Goal: Find contact information: Find contact information

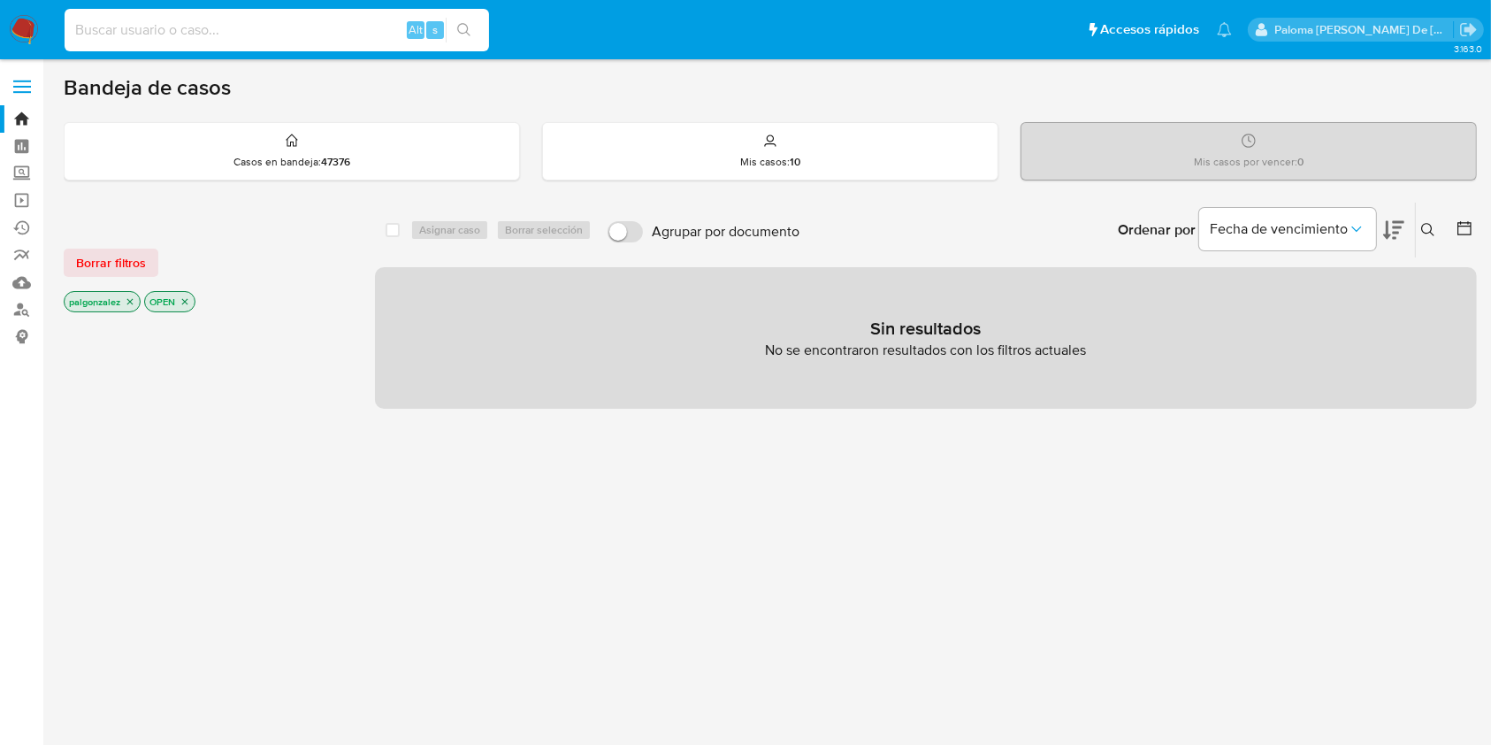
click at [333, 28] on input at bounding box center [277, 30] width 424 height 23
paste input "2606340876"
type input "2606340876"
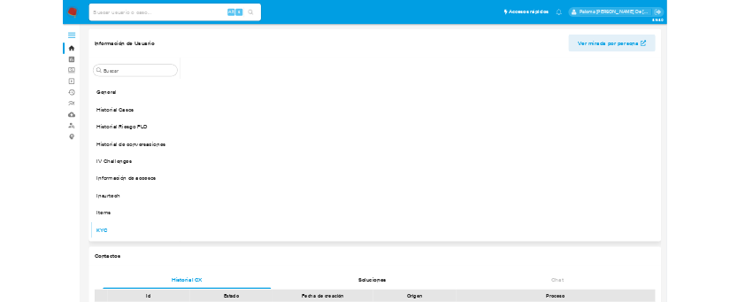
scroll to position [875, 0]
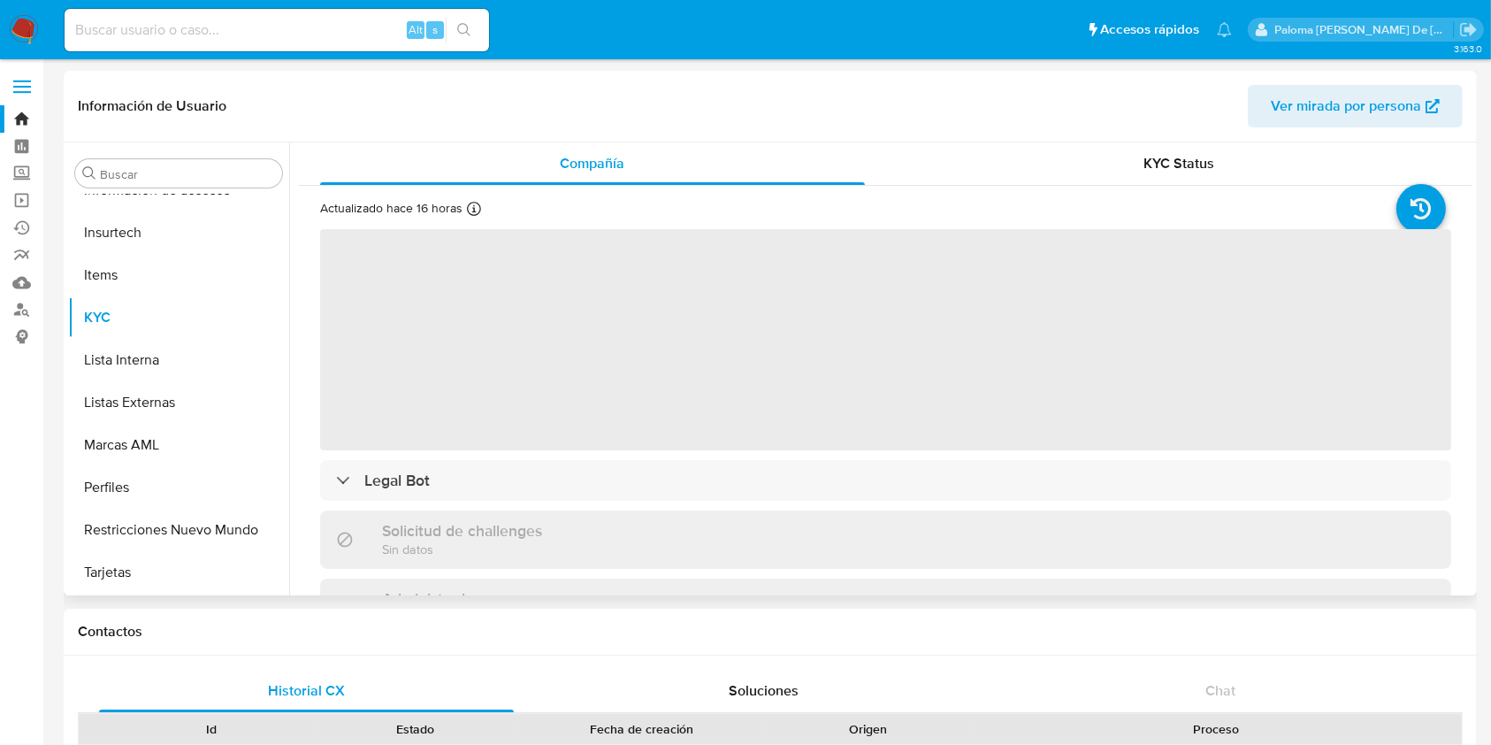
select select "10"
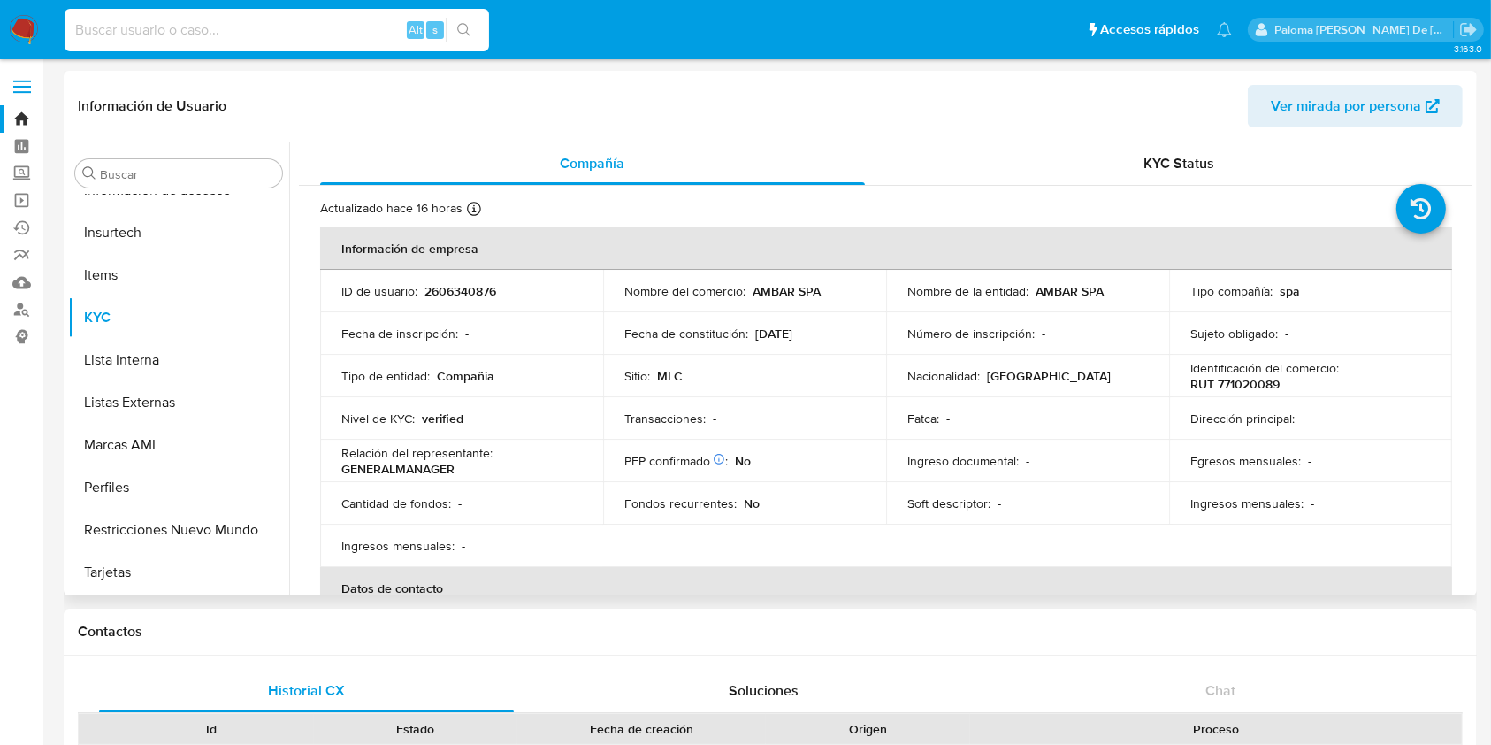
click at [304, 25] on input at bounding box center [277, 30] width 424 height 23
paste input "2582377050"
type input "2582377050"
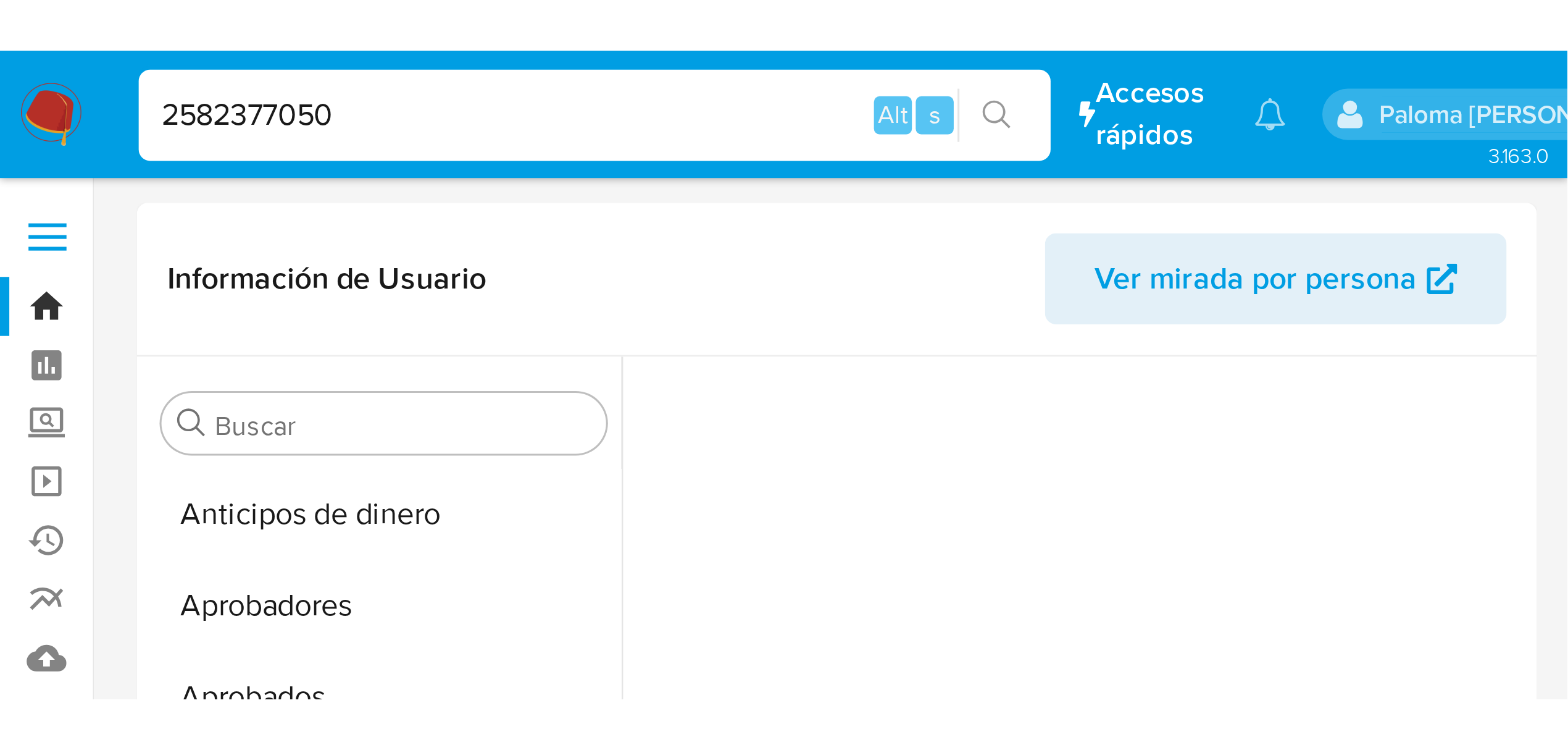
scroll to position [610, 0]
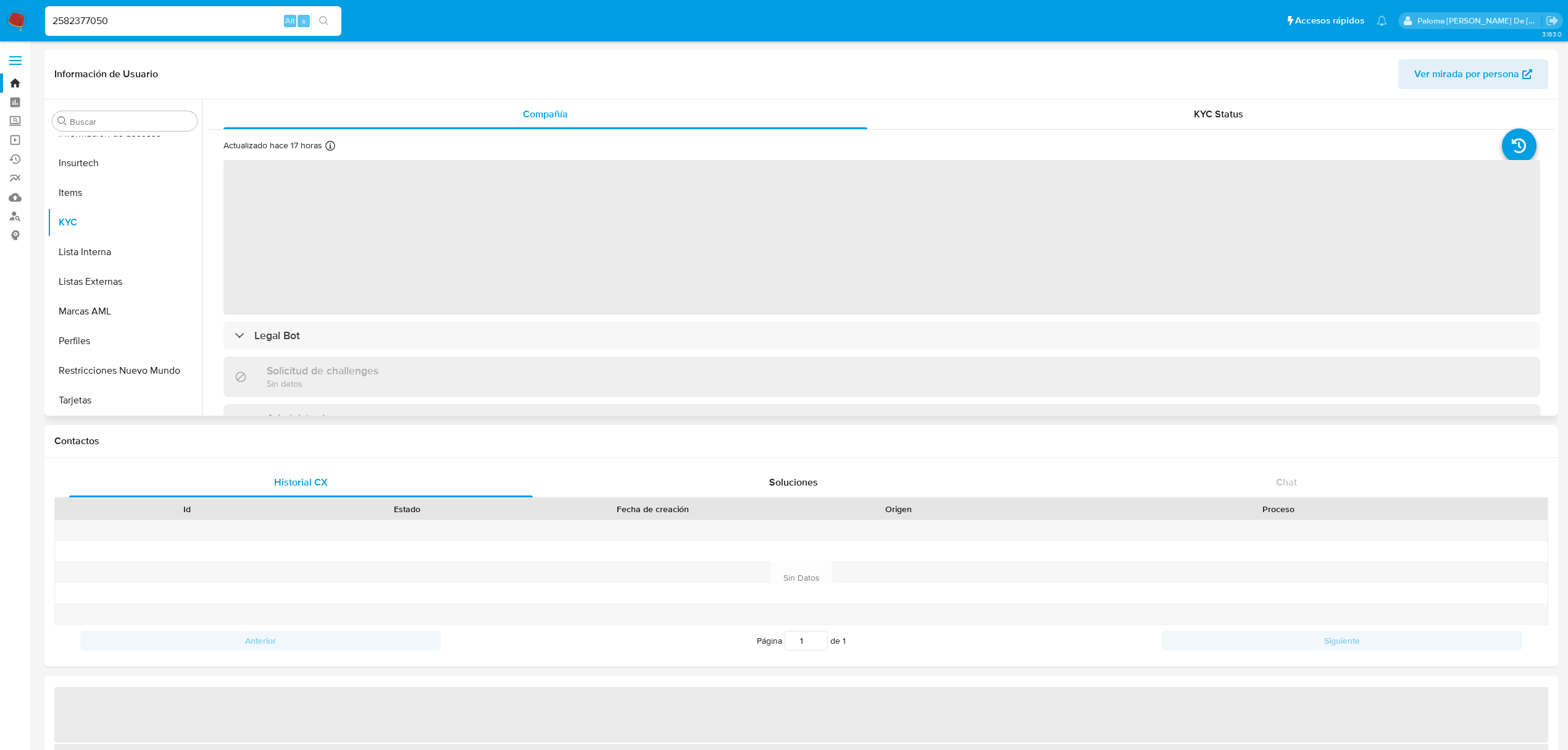
select select "10"
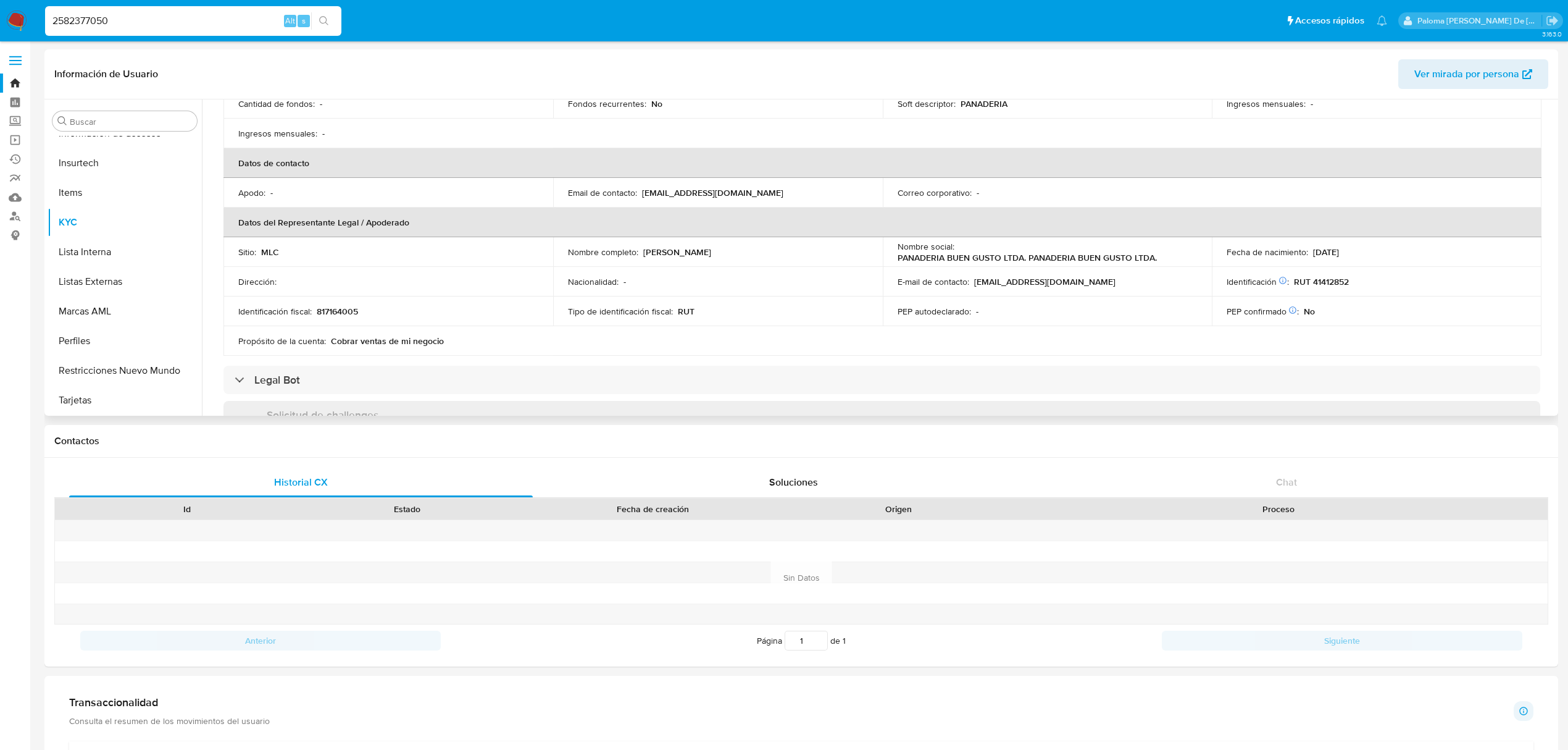
scroll to position [247, 0]
drag, startPoint x: 127, startPoint y: 25, endPoint x: -191, endPoint y: 19, distance: 318.1
click at [0, 19] on html "Pausado Ver notificaciones 2582377050 Alt s Accesos rápidos Presiona las siguie…" at bounding box center [784, 745] width 1568 height 1491
paste input "688894741,"
type input "2688894741"
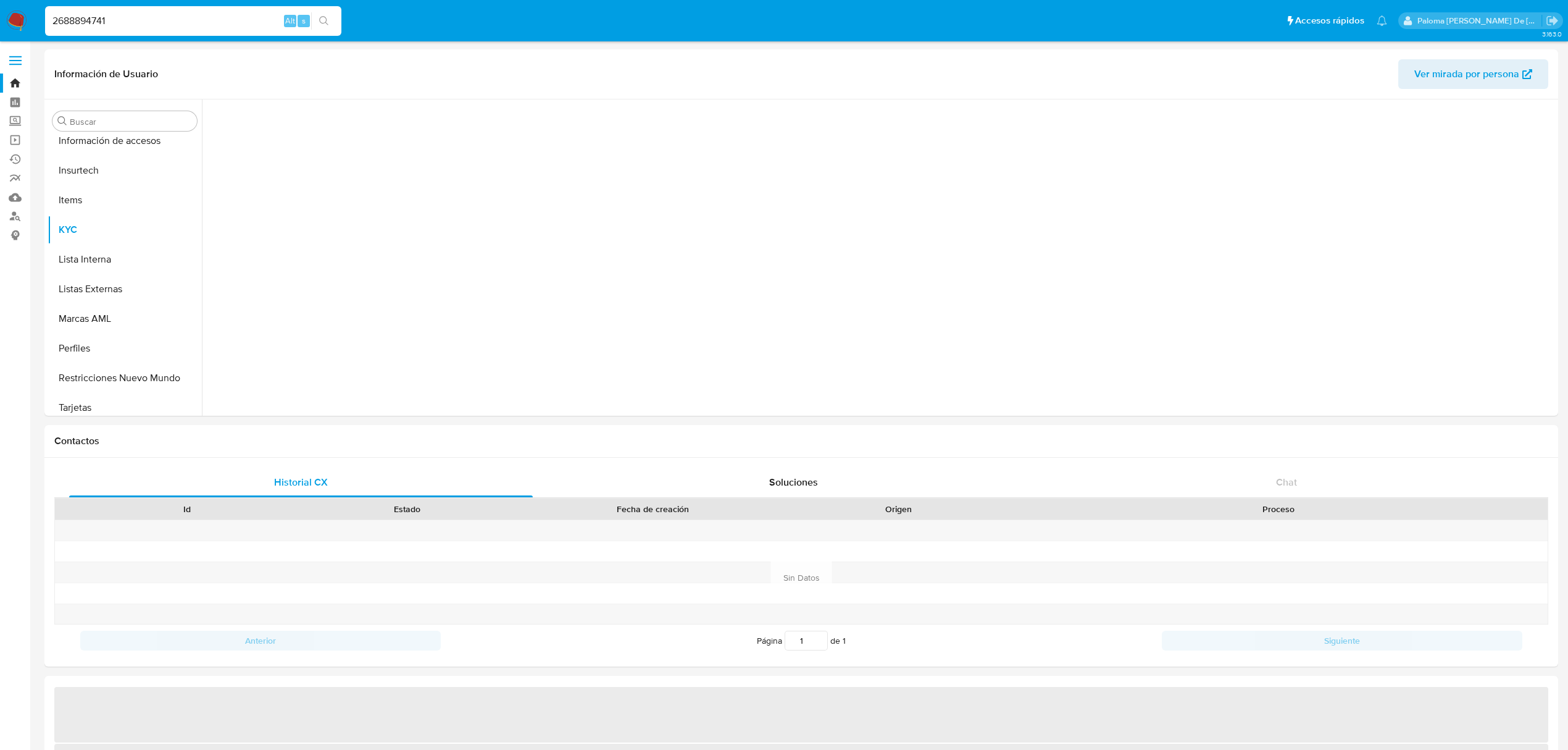
scroll to position [610, 0]
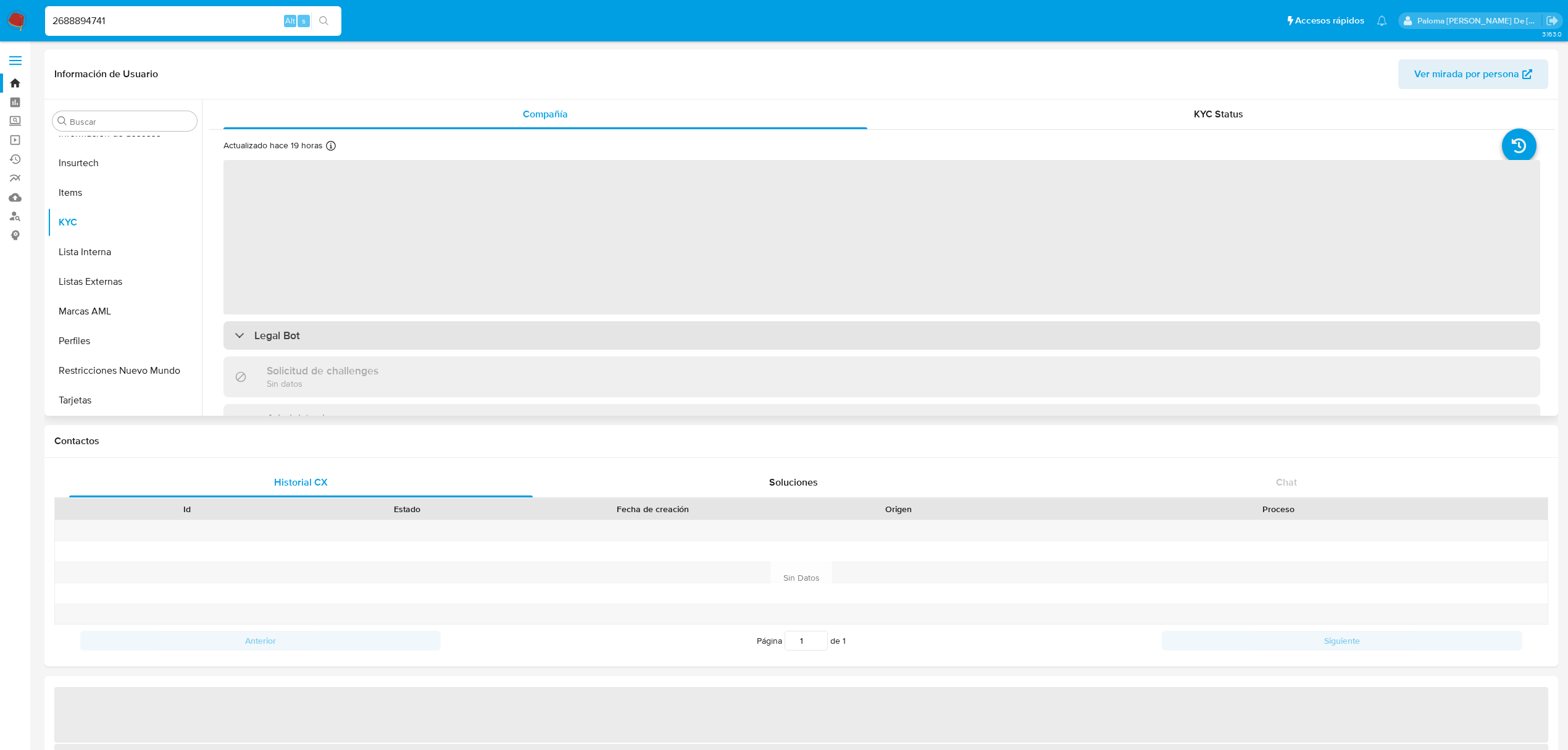
select select "10"
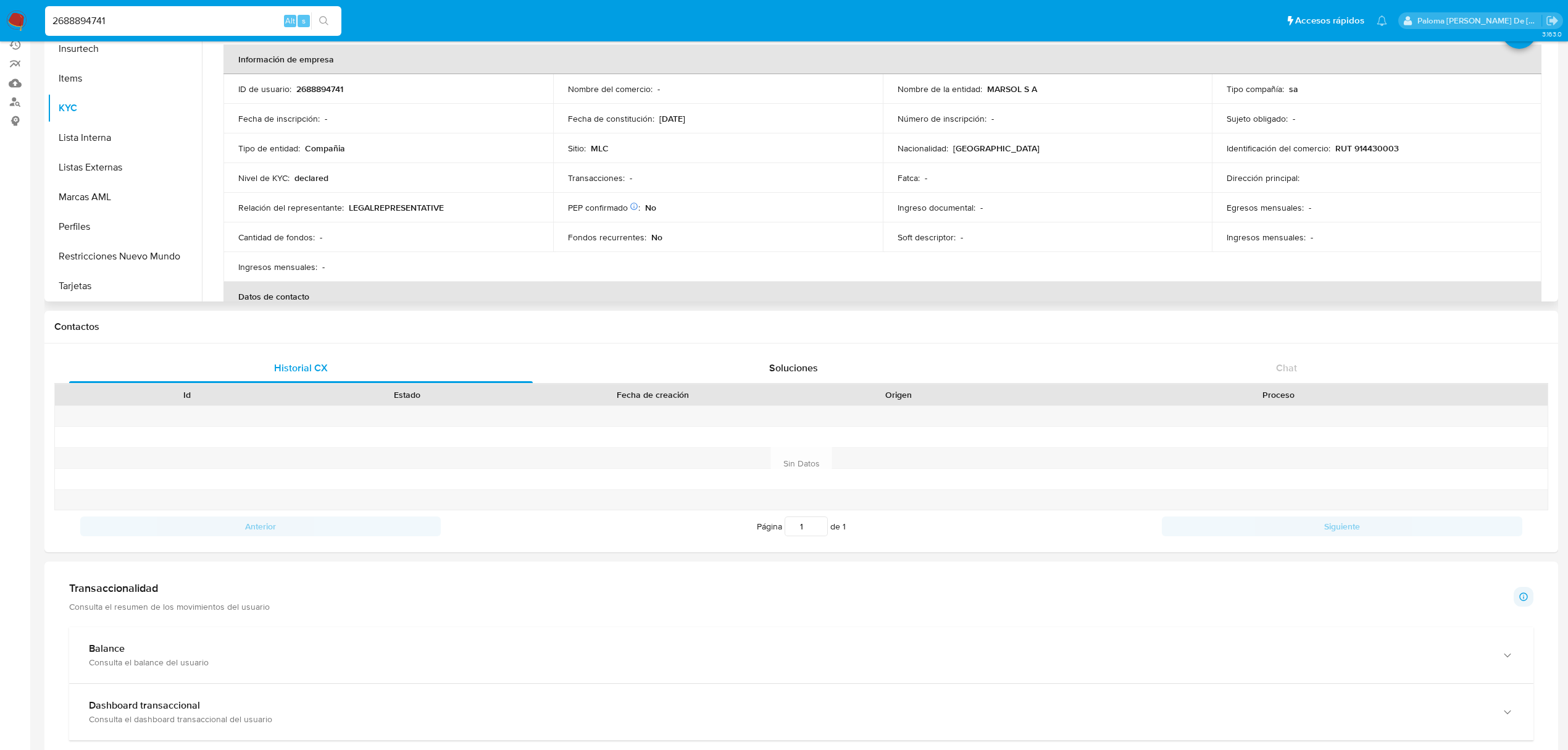
scroll to position [164, 0]
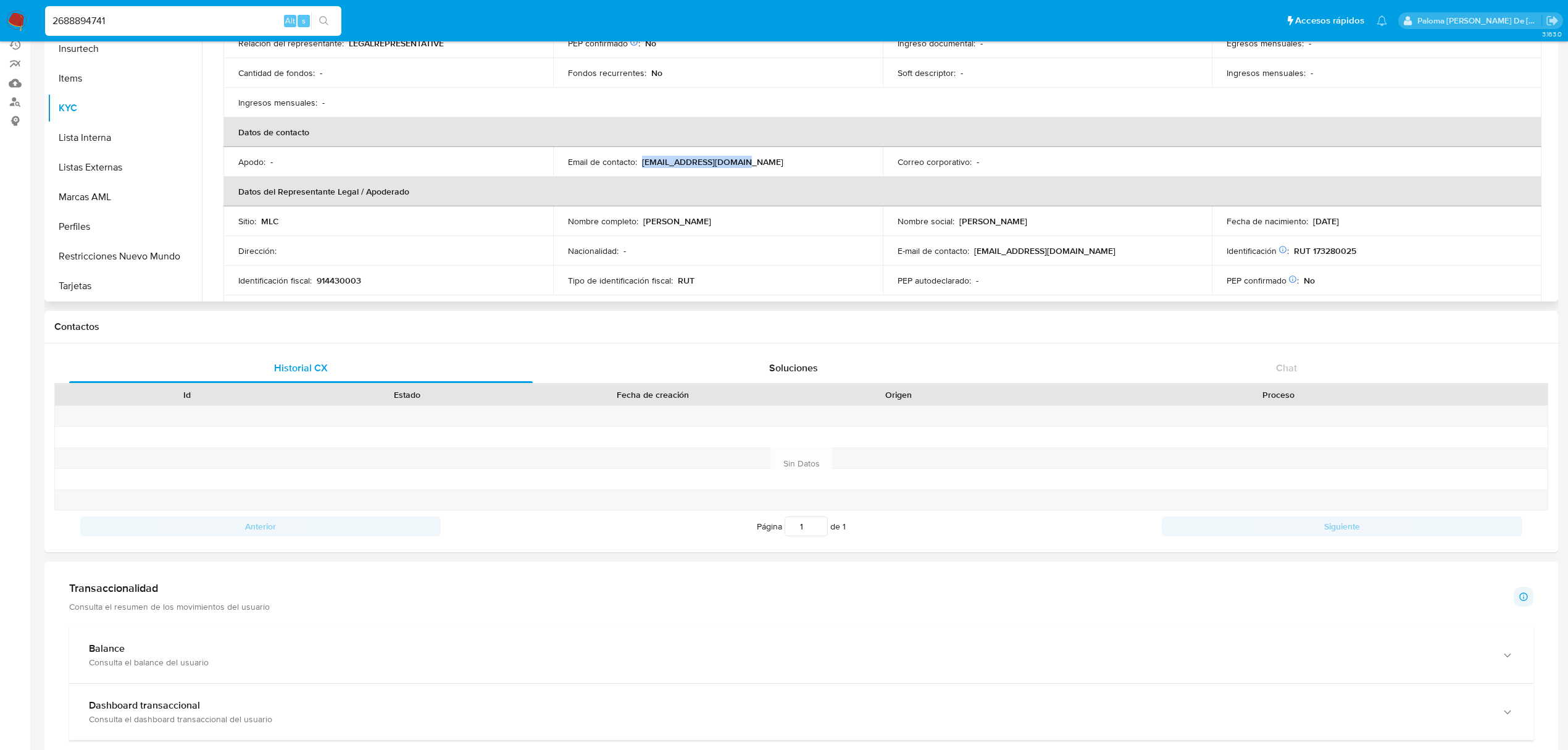
drag, startPoint x: 756, startPoint y: 163, endPoint x: 639, endPoint y: 159, distance: 117.1
click at [639, 159] on div "Email de contacto : [PERSON_NAME][EMAIL_ADDRESS][DOMAIN_NAME]" at bounding box center [718, 162] width 300 height 11
copy p "[EMAIL_ADDRESS][DOMAIN_NAME]"
